Goal: Information Seeking & Learning: Learn about a topic

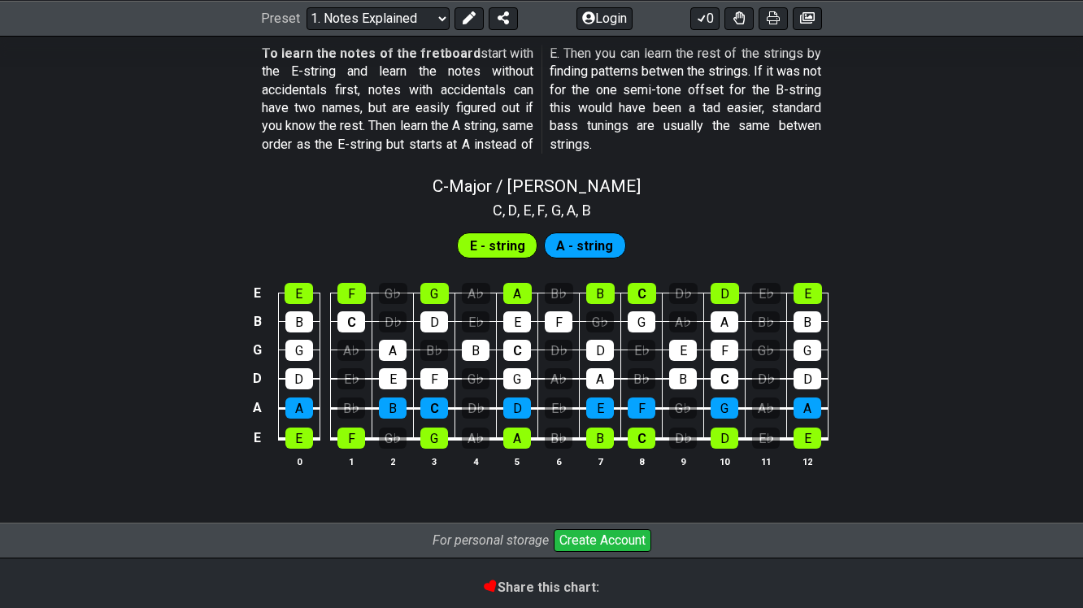
scroll to position [1654, 0]
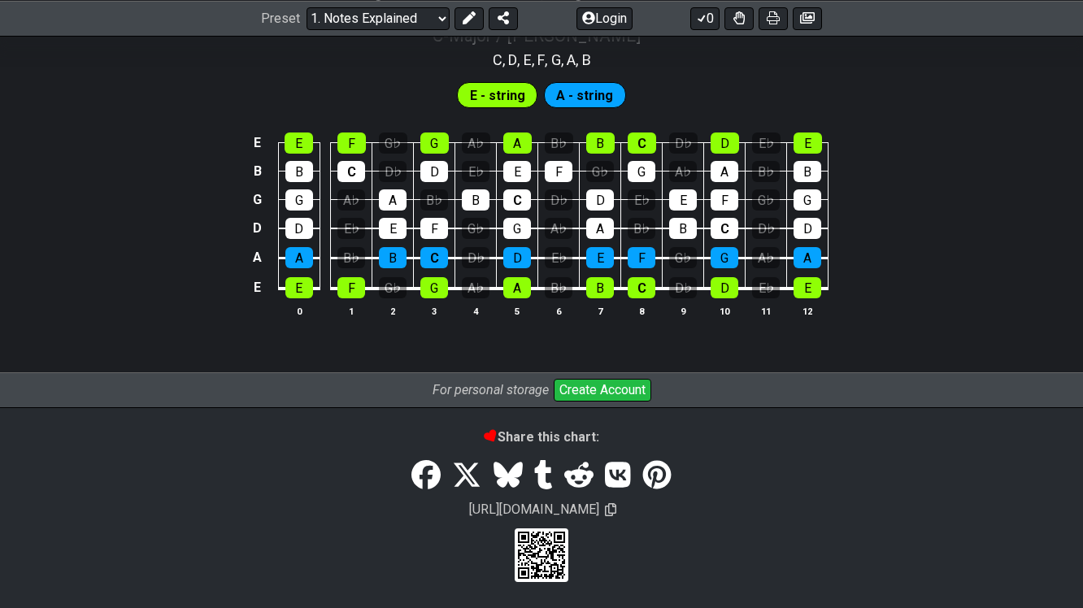
click at [294, 140] on div "C - Major / Ionian C , D , E , F , G , A , B E - string A - string E E F G♭ G A…" at bounding box center [541, 178] width 1083 height 324
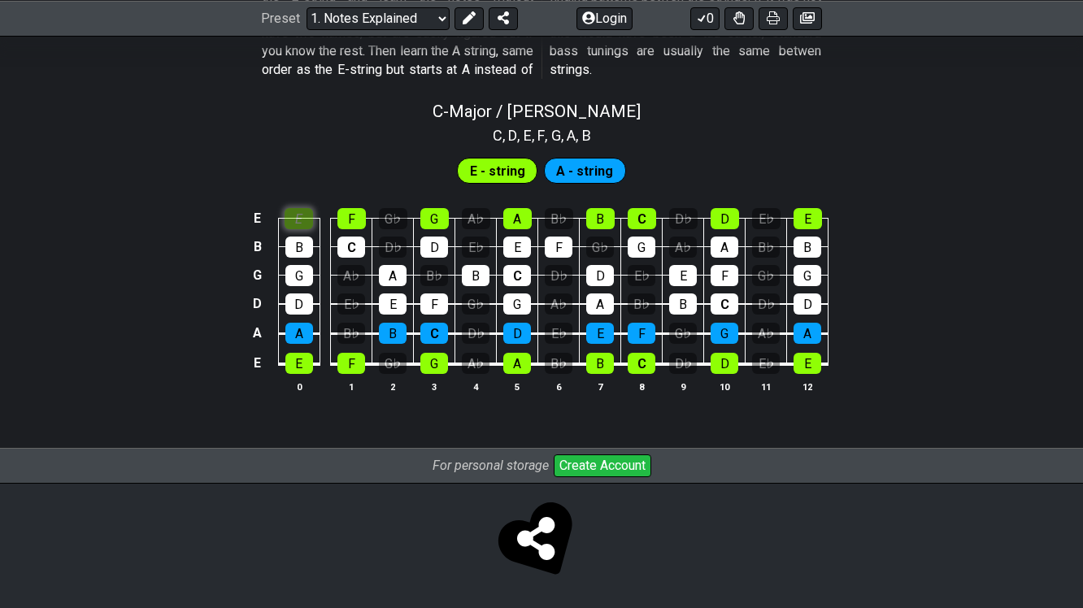
click at [303, 219] on div "E" at bounding box center [299, 218] width 28 height 21
click at [302, 244] on div "B" at bounding box center [299, 247] width 28 height 21
click at [295, 247] on div "B" at bounding box center [299, 247] width 28 height 21
click at [354, 215] on div "F" at bounding box center [352, 218] width 28 height 21
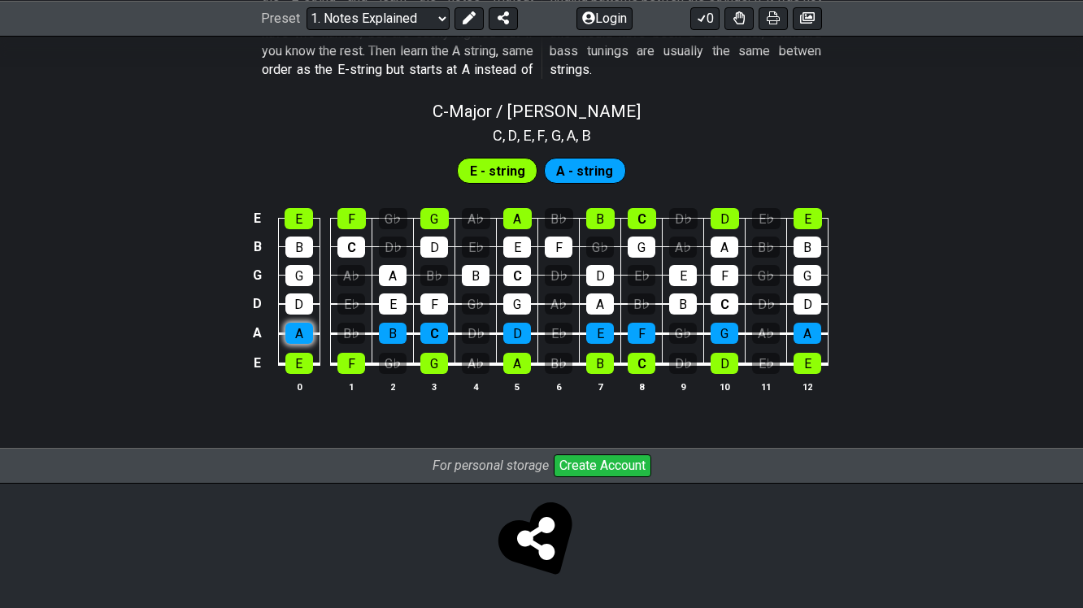
click at [303, 333] on div "A" at bounding box center [299, 333] width 28 height 21
click at [591, 167] on span "A - string" at bounding box center [584, 171] width 57 height 24
click at [518, 167] on span "E - string" at bounding box center [497, 171] width 55 height 24
click at [765, 358] on div "E♭" at bounding box center [766, 363] width 28 height 21
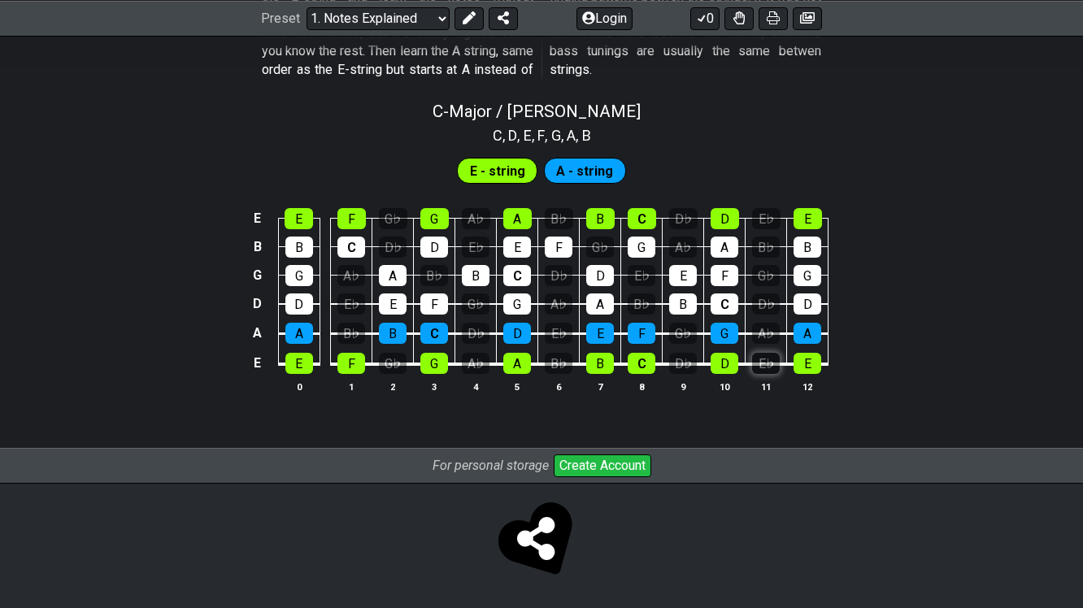
click at [767, 360] on div "E♭" at bounding box center [766, 363] width 28 height 21
click at [765, 333] on div "A♭" at bounding box center [766, 333] width 28 height 21
click at [765, 330] on div "A♭" at bounding box center [766, 333] width 28 height 21
click at [803, 333] on div "A" at bounding box center [808, 333] width 28 height 21
click at [798, 333] on div "A" at bounding box center [808, 333] width 28 height 21
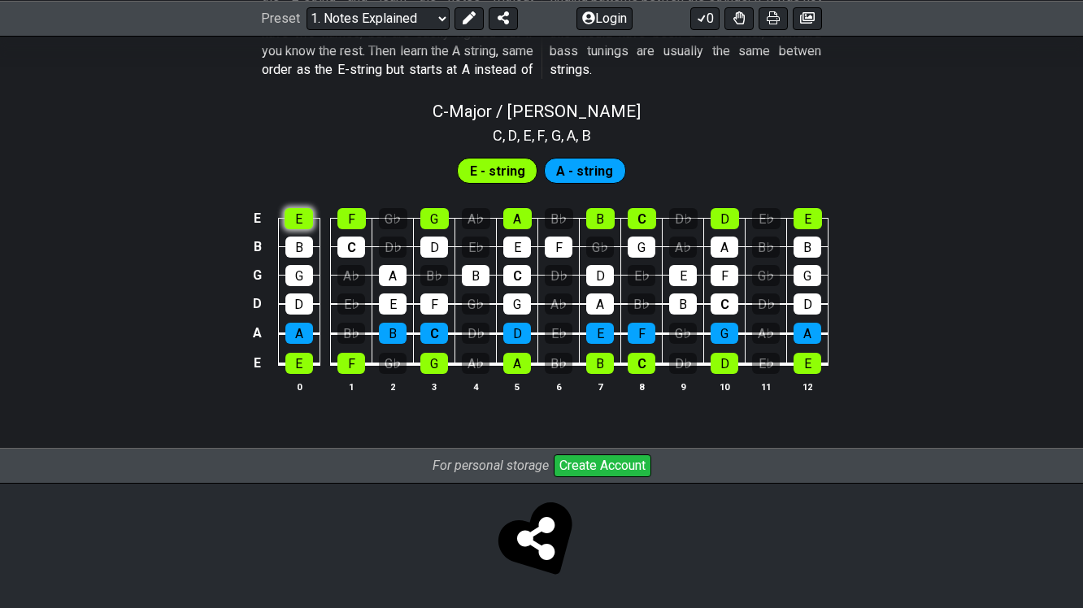
click at [298, 220] on div "E" at bounding box center [299, 218] width 28 height 21
click at [299, 214] on div "E" at bounding box center [299, 218] width 28 height 21
click at [312, 221] on div "E" at bounding box center [299, 218] width 28 height 21
click at [353, 218] on div "F" at bounding box center [352, 218] width 28 height 21
click at [432, 211] on div "G" at bounding box center [435, 218] width 28 height 21
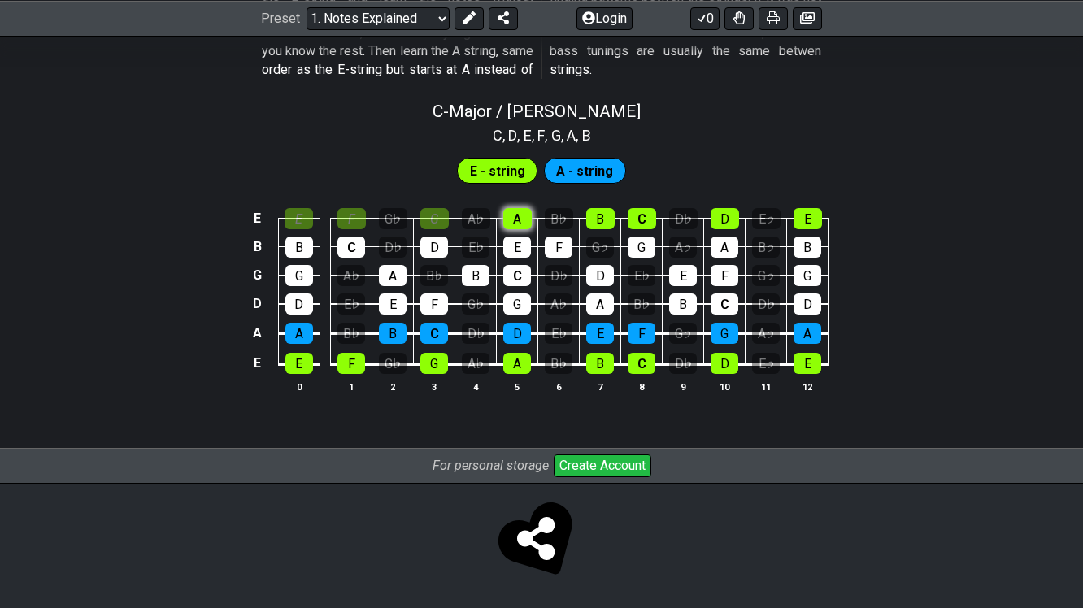
click at [513, 215] on div "A" at bounding box center [517, 218] width 28 height 21
click at [607, 213] on div "B" at bounding box center [600, 218] width 28 height 21
click at [646, 215] on div "C" at bounding box center [642, 218] width 28 height 21
click at [721, 213] on div "D" at bounding box center [725, 218] width 28 height 21
click at [813, 216] on div "E" at bounding box center [808, 218] width 28 height 21
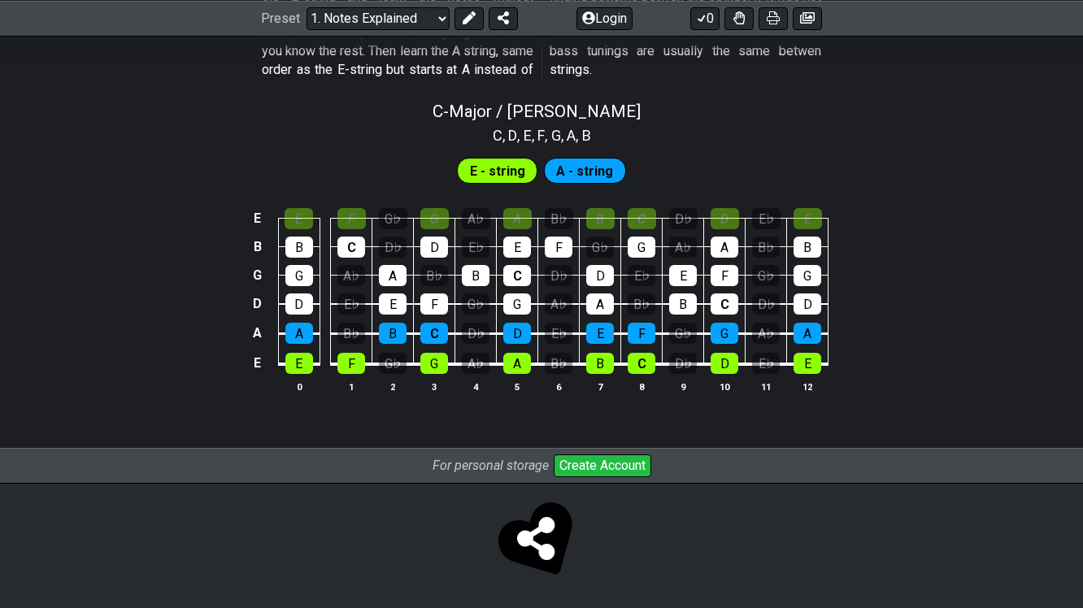
click at [287, 288] on td "D" at bounding box center [298, 289] width 41 height 29
click at [292, 272] on div "G" at bounding box center [299, 275] width 28 height 21
click at [300, 272] on div "G" at bounding box center [299, 275] width 28 height 21
click at [295, 216] on div "E" at bounding box center [299, 218] width 28 height 21
click at [380, 205] on td "G♭" at bounding box center [393, 204] width 41 height 28
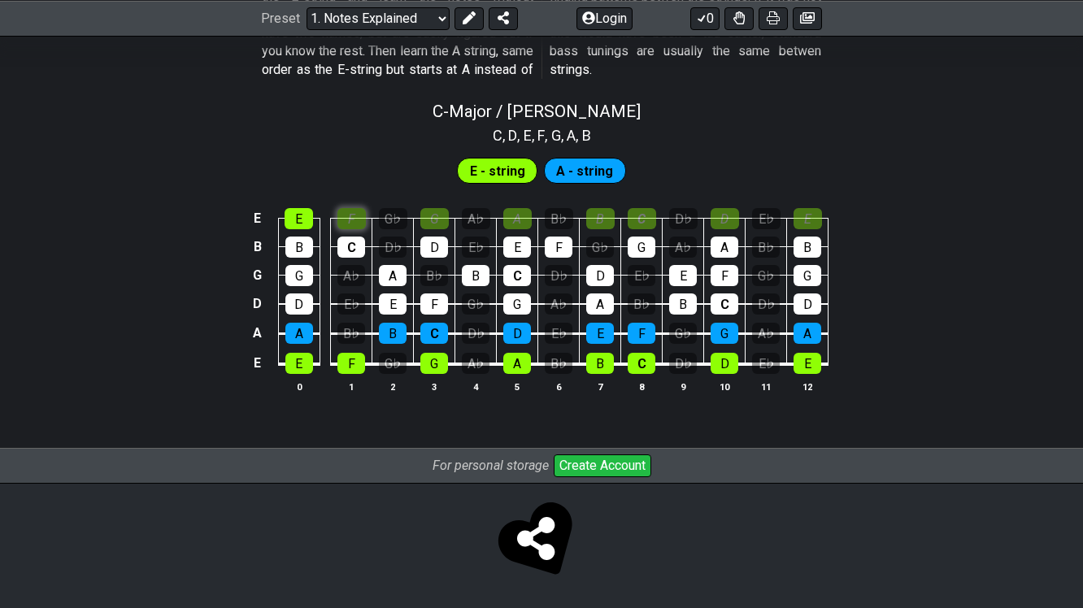
click at [363, 211] on div "F" at bounding box center [352, 218] width 28 height 21
click at [420, 212] on td "G" at bounding box center [434, 204] width 41 height 28
click at [438, 212] on div "G" at bounding box center [435, 218] width 28 height 21
click at [525, 216] on div "A" at bounding box center [517, 218] width 28 height 21
click at [619, 216] on td "B" at bounding box center [600, 204] width 41 height 28
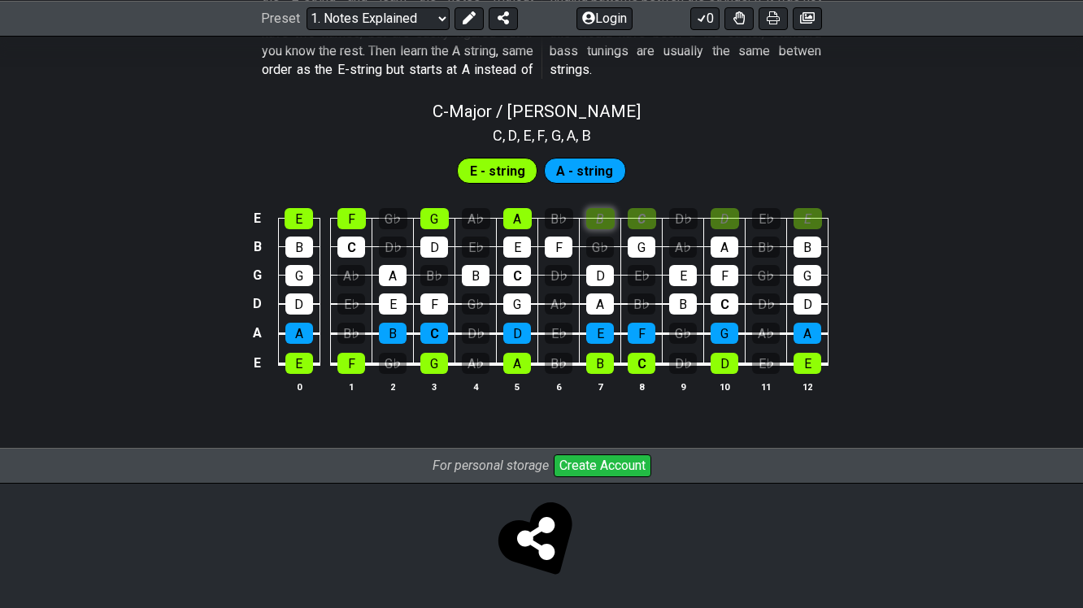
click at [604, 216] on div "B" at bounding box center [600, 218] width 28 height 21
click at [652, 220] on div "C" at bounding box center [642, 218] width 28 height 21
click at [726, 218] on div "D" at bounding box center [725, 218] width 28 height 21
click at [809, 217] on div "E" at bounding box center [808, 218] width 28 height 21
click at [806, 246] on div "B" at bounding box center [808, 247] width 28 height 21
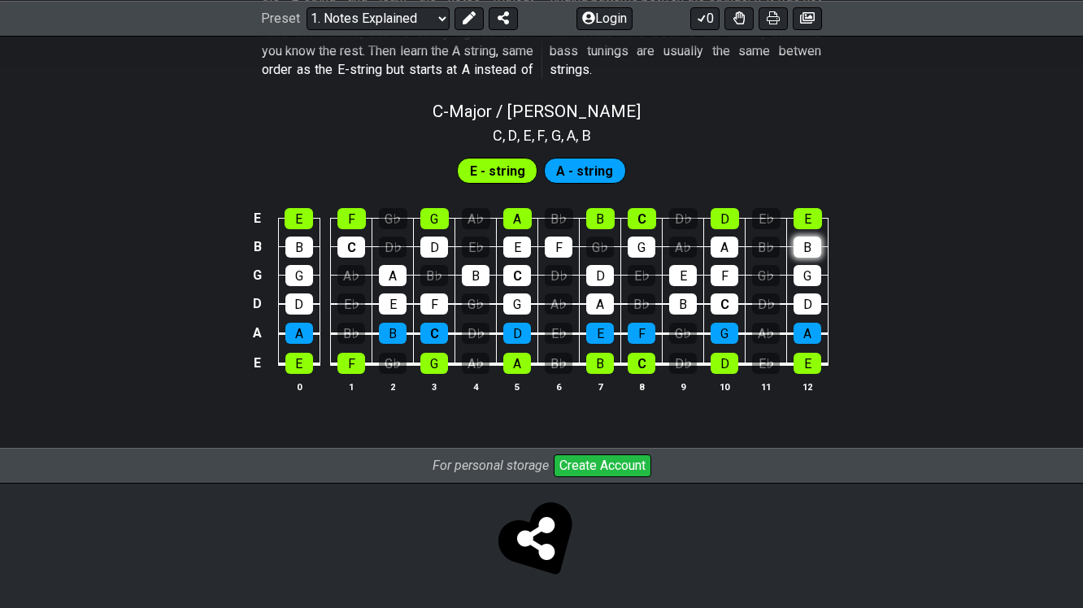
click at [807, 246] on div "B" at bounding box center [808, 247] width 28 height 21
click at [442, 339] on div "C" at bounding box center [435, 333] width 28 height 21
click at [439, 335] on div "C" at bounding box center [435, 333] width 28 height 21
